Goal: Task Accomplishment & Management: Use online tool/utility

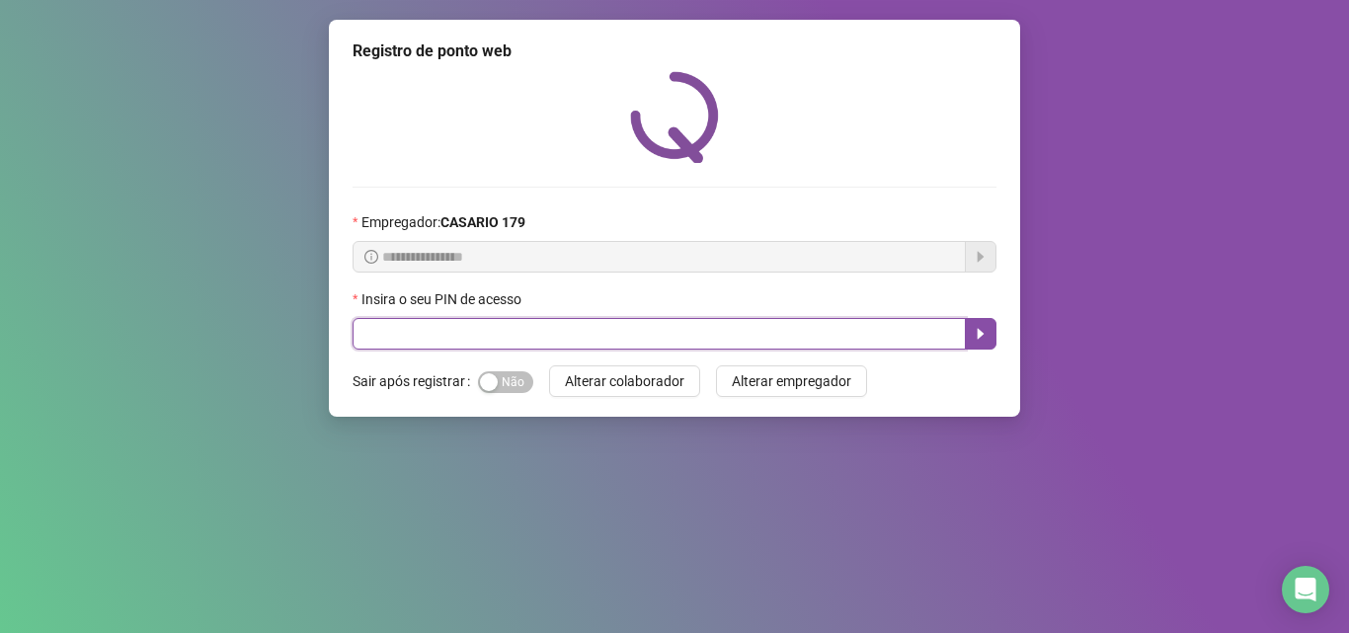
click at [420, 346] on input "text" at bounding box center [659, 334] width 613 height 32
type input "*****"
click at [971, 343] on button "button" at bounding box center [981, 334] width 32 height 32
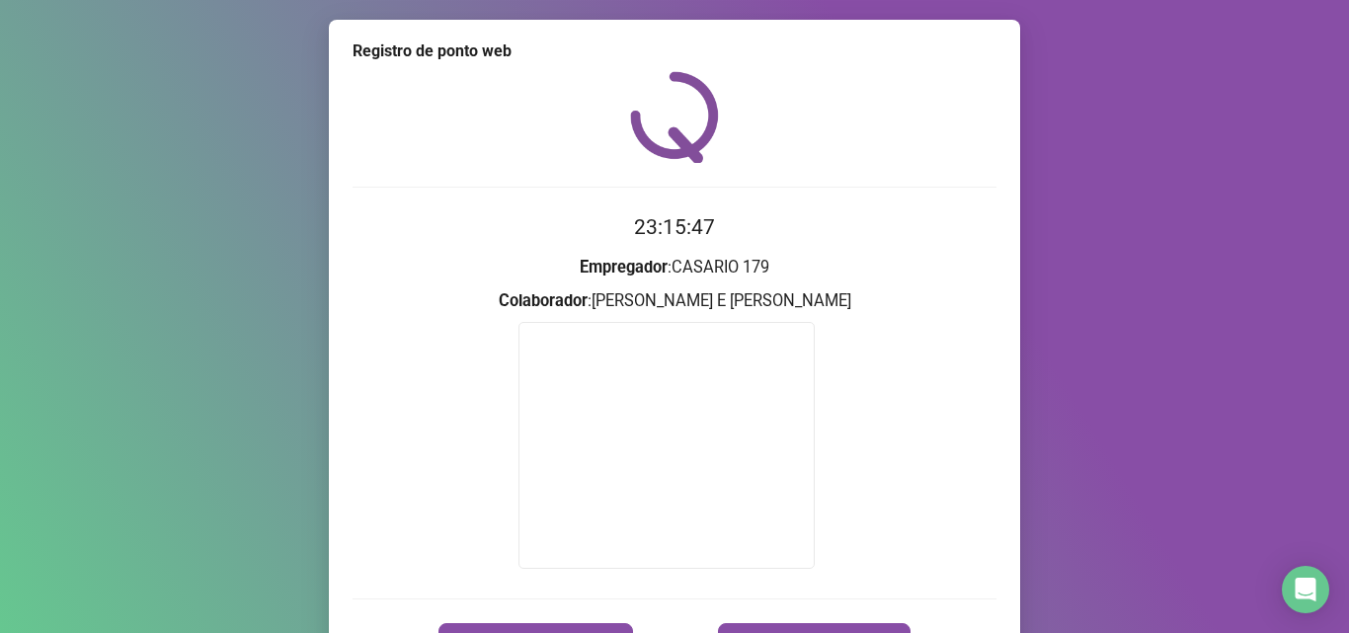
scroll to position [117, 0]
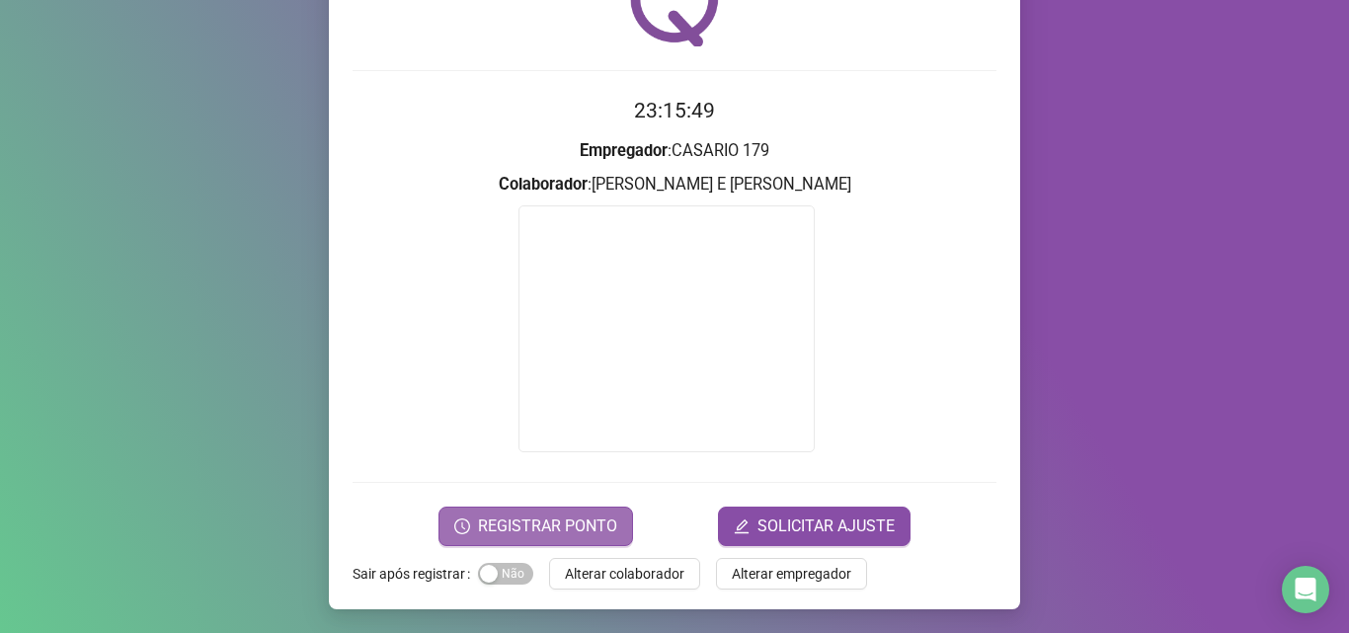
click at [534, 528] on span "REGISTRAR PONTO" at bounding box center [547, 527] width 139 height 24
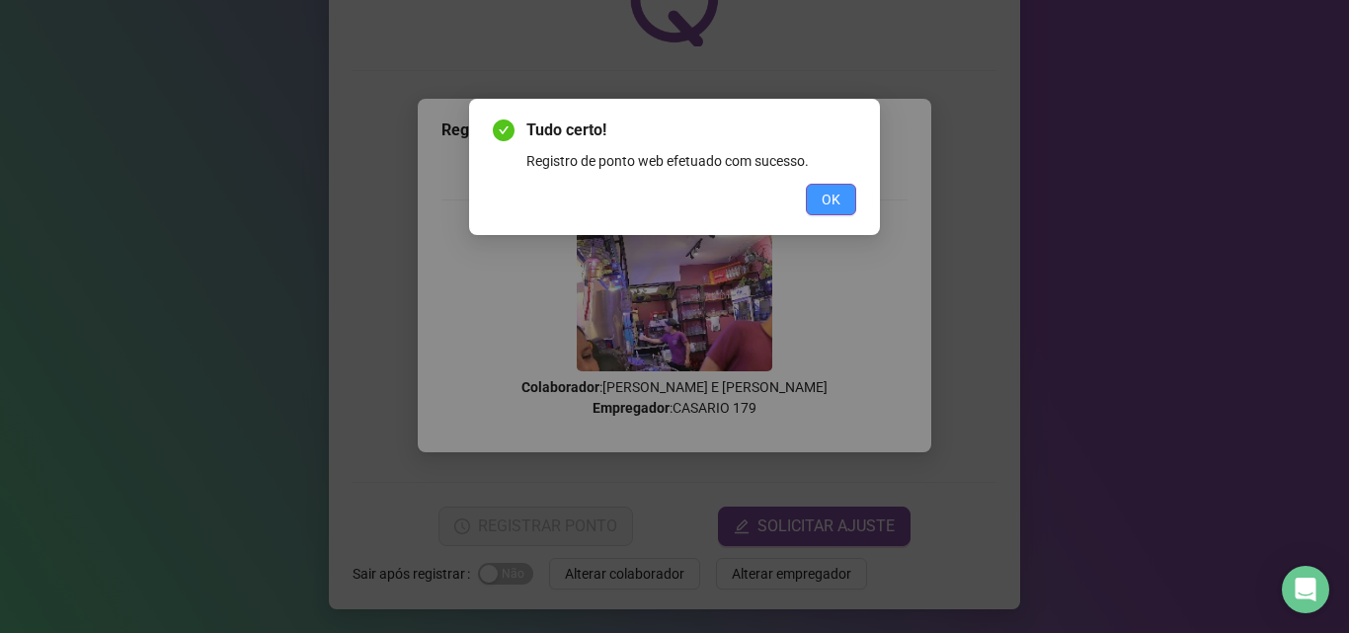
click at [824, 191] on span "OK" at bounding box center [831, 200] width 19 height 22
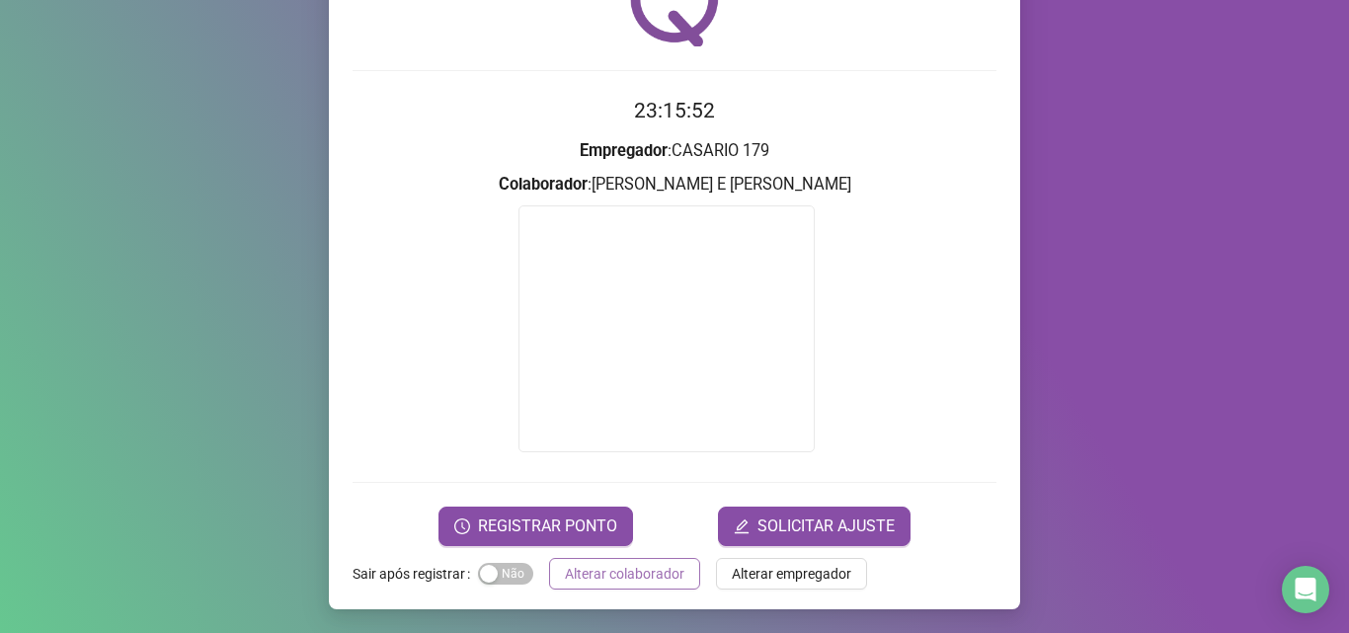
click at [631, 569] on span "Alterar colaborador" at bounding box center [625, 574] width 120 height 22
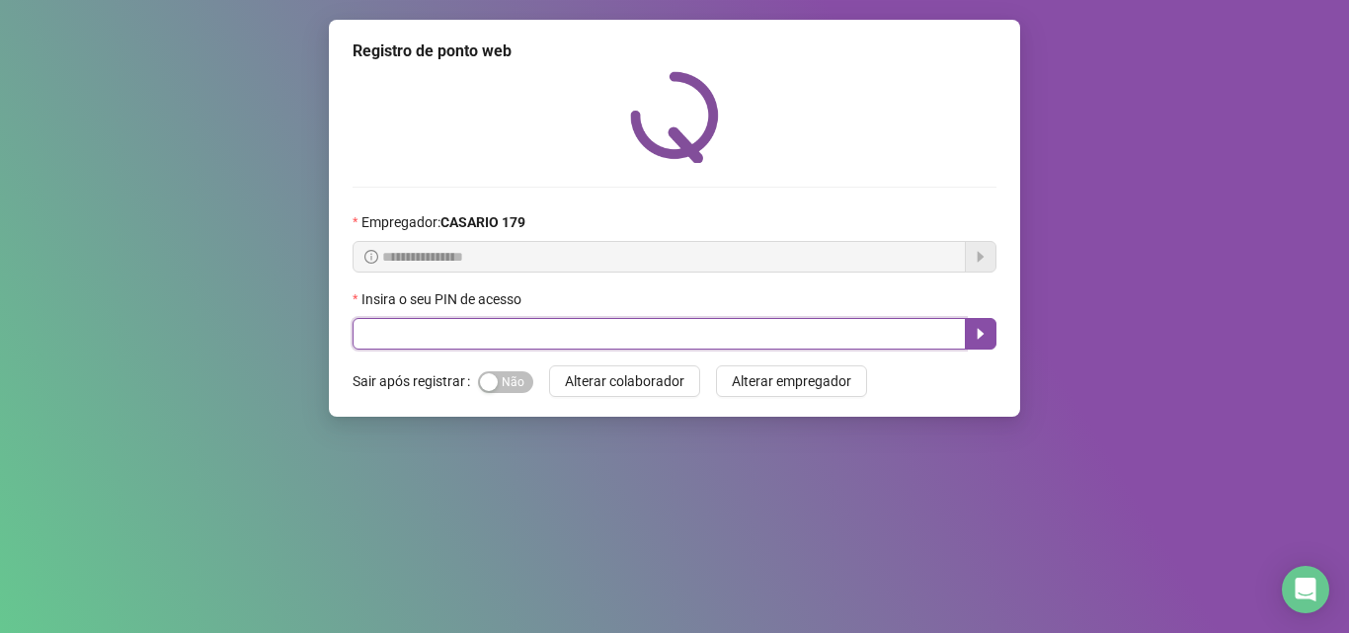
click at [546, 328] on input "text" at bounding box center [659, 334] width 613 height 32
type input "*****"
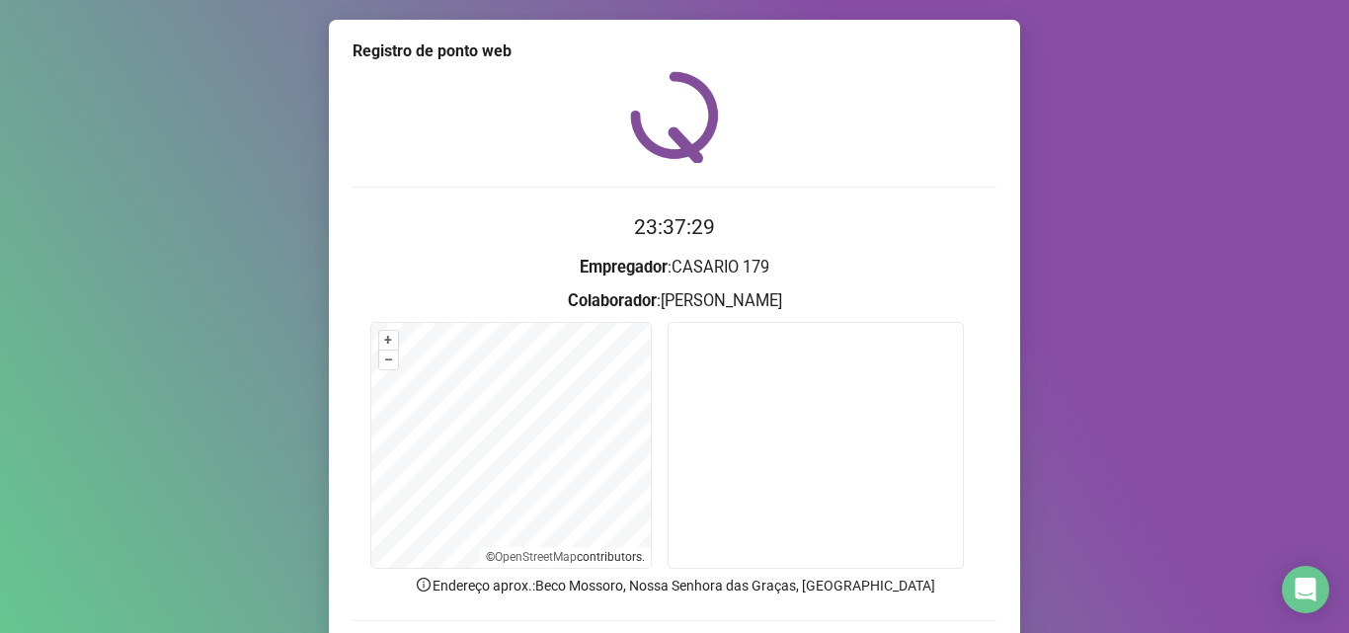
scroll to position [138, 0]
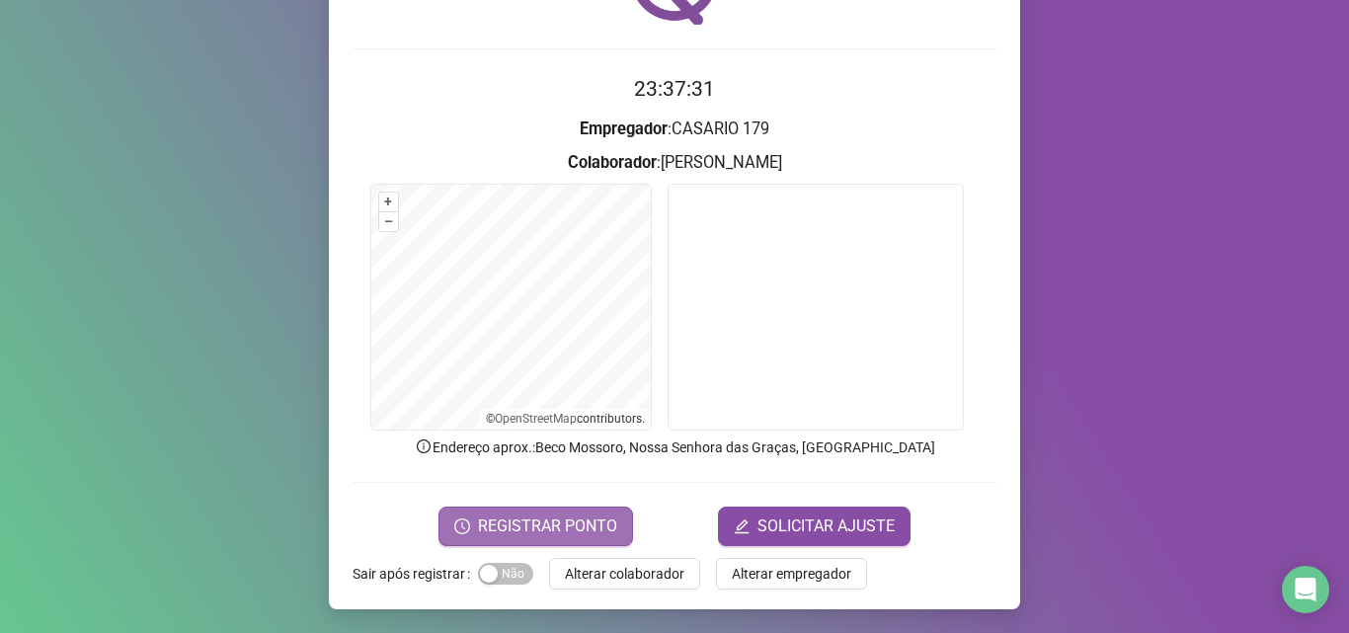
click at [564, 531] on span "REGISTRAR PONTO" at bounding box center [547, 527] width 139 height 24
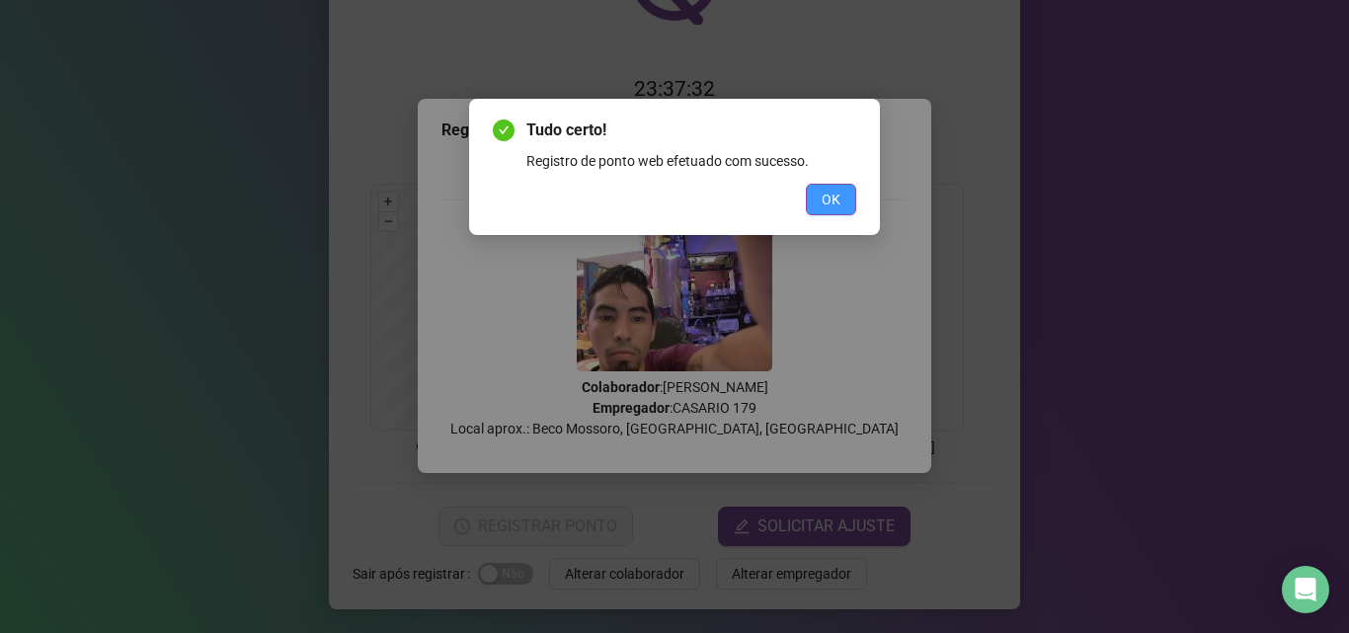
click at [823, 211] on button "OK" at bounding box center [831, 200] width 50 height 32
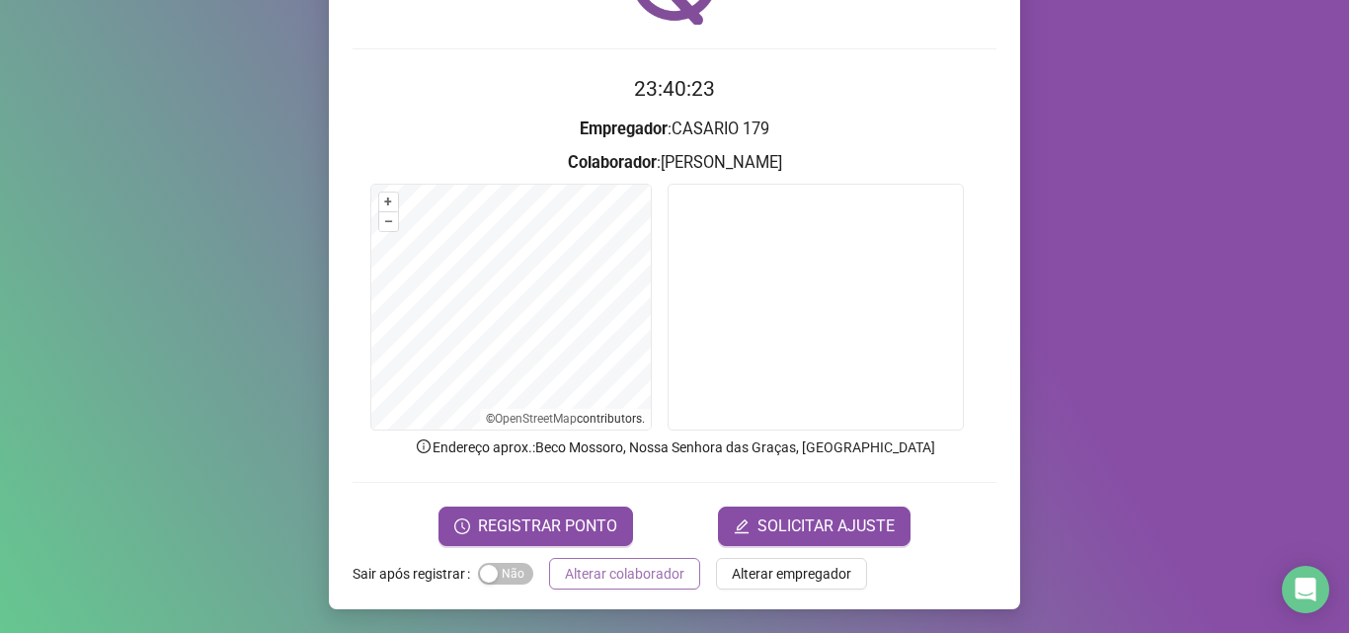
click at [607, 574] on span "Alterar colaborador" at bounding box center [625, 574] width 120 height 22
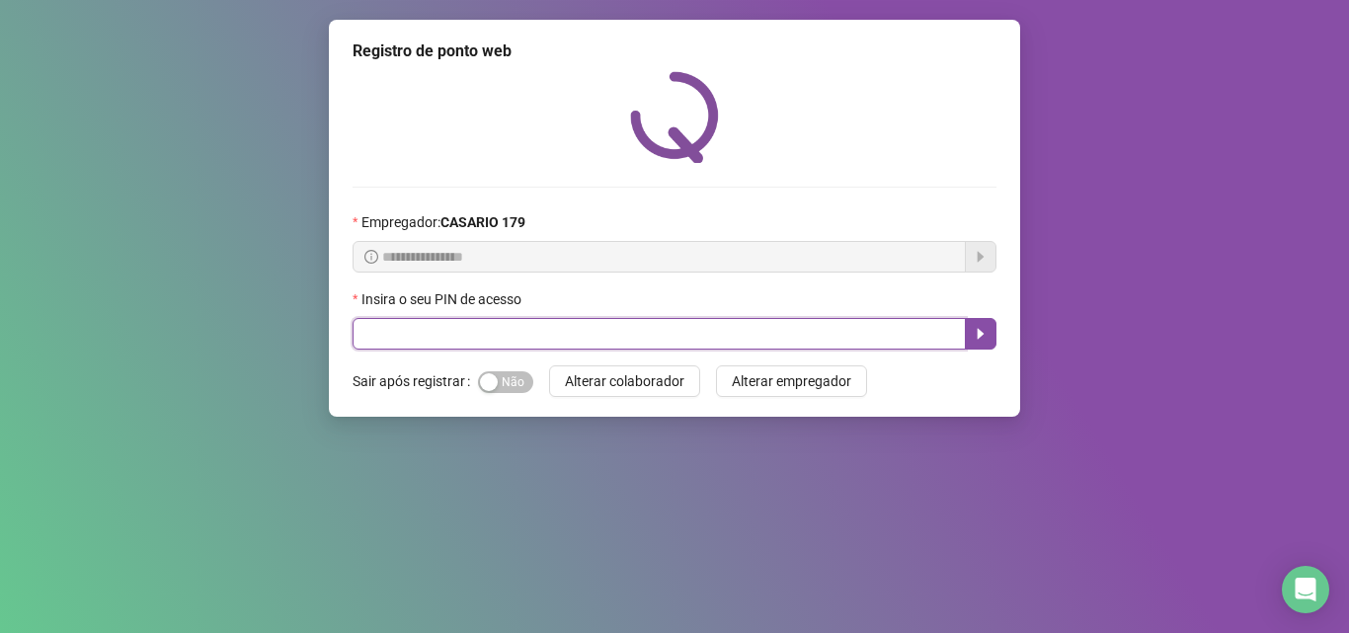
click at [446, 330] on input "text" at bounding box center [659, 334] width 613 height 32
type input "*****"
click at [974, 326] on icon "caret-right" at bounding box center [981, 334] width 16 height 16
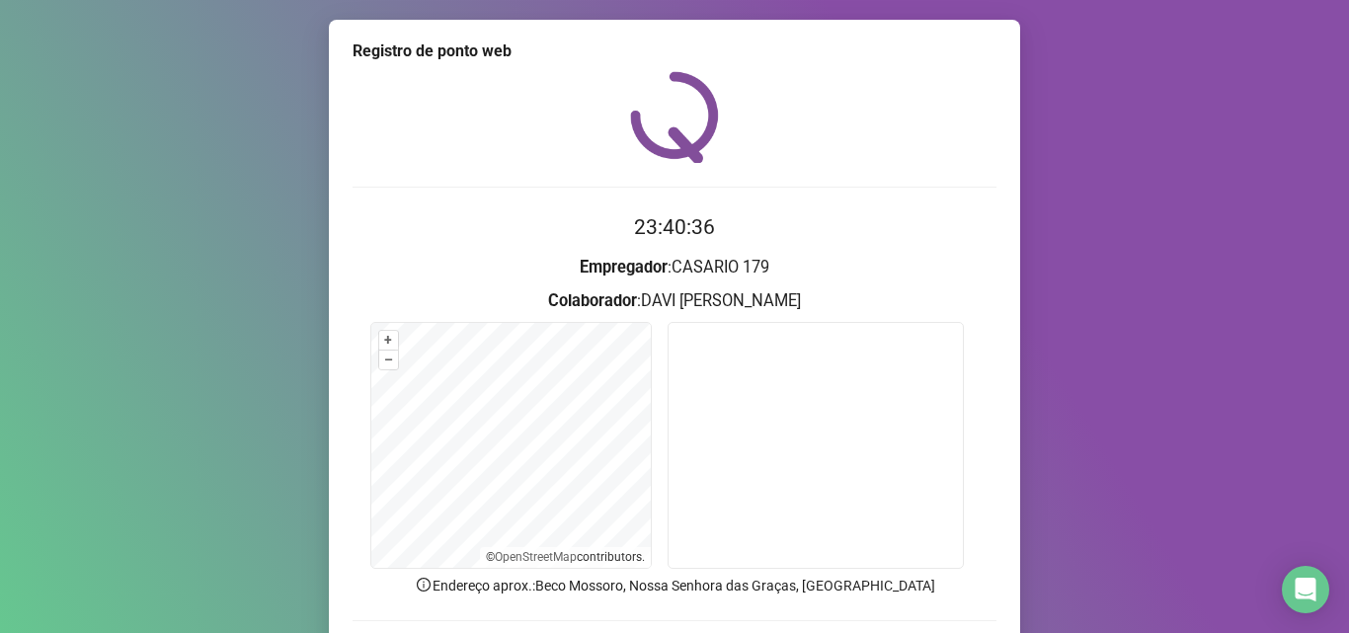
scroll to position [138, 0]
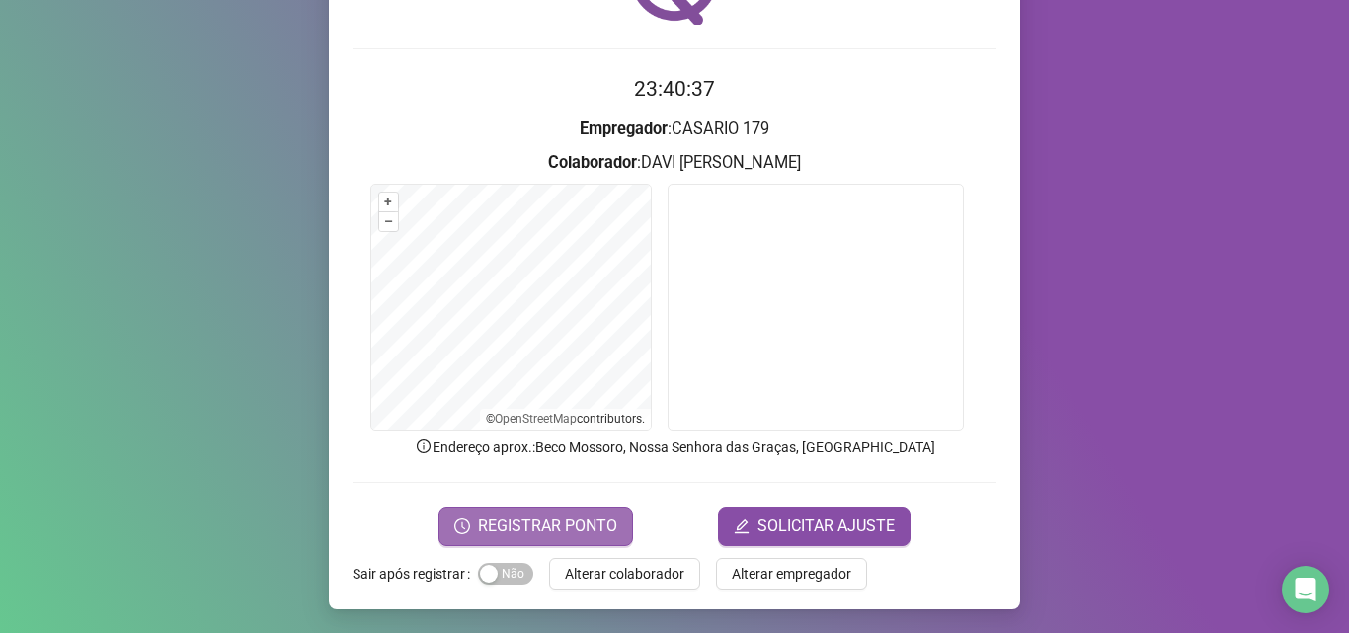
click at [567, 512] on button "REGISTRAR PONTO" at bounding box center [536, 527] width 195 height 40
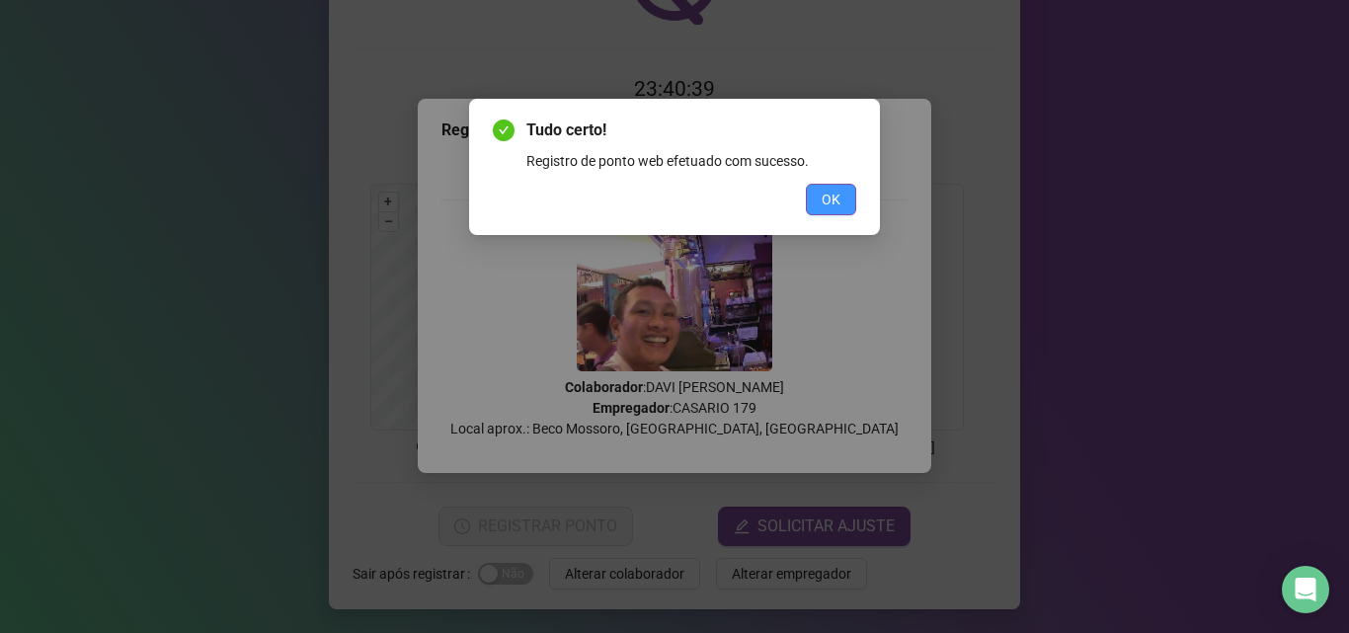
click at [832, 204] on span "OK" at bounding box center [831, 200] width 19 height 22
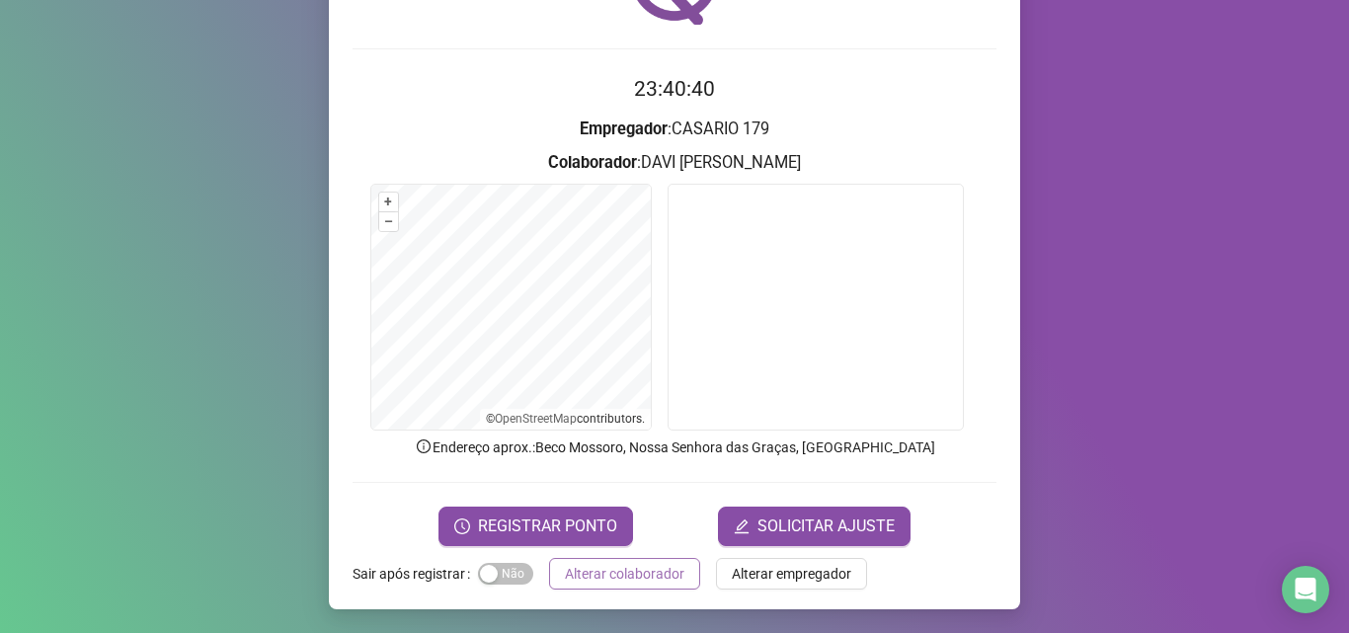
click at [602, 576] on span "Alterar colaborador" at bounding box center [625, 574] width 120 height 22
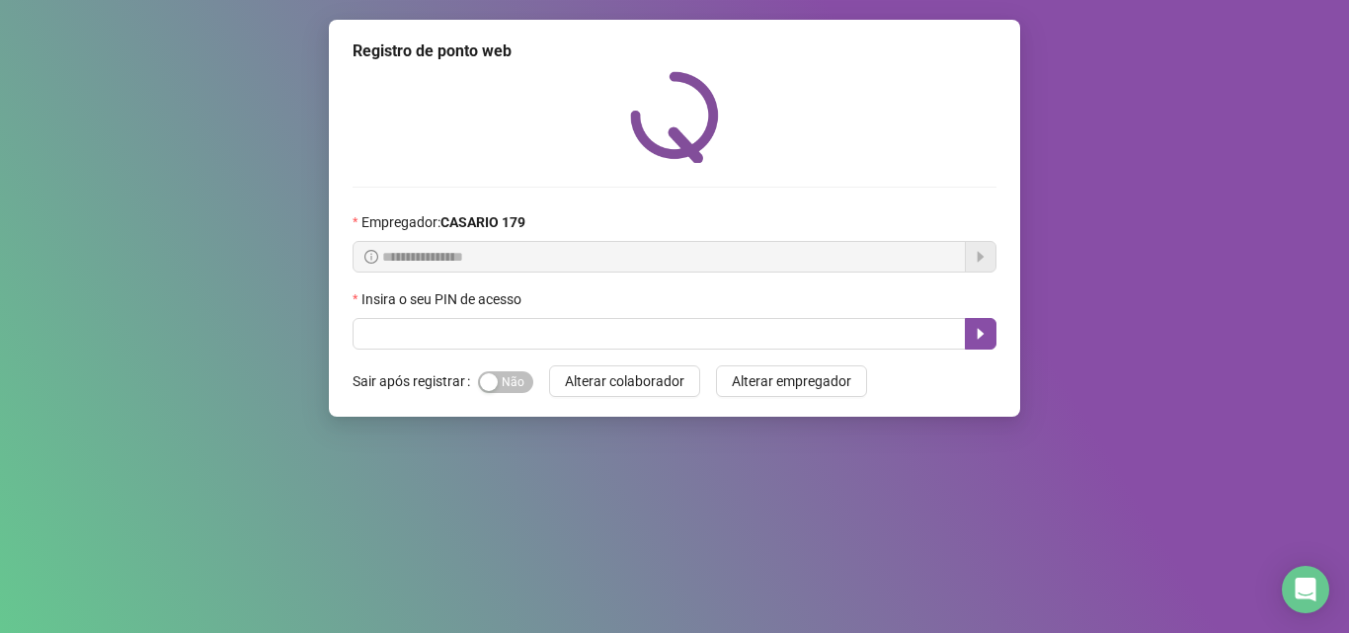
scroll to position [0, 0]
